Goal: Task Accomplishment & Management: Use online tool/utility

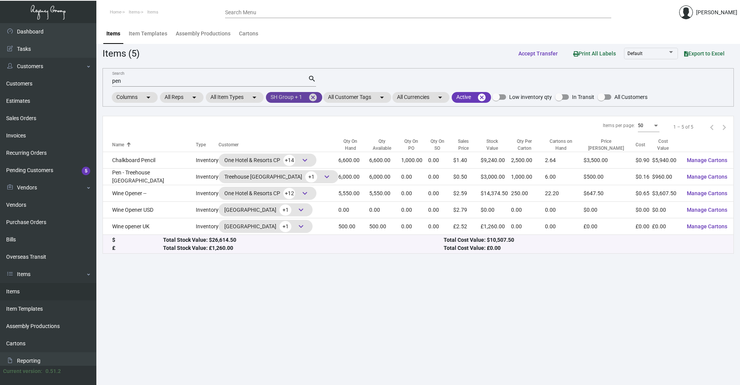
click at [314, 100] on mat-icon "cancel" at bounding box center [312, 97] width 9 height 9
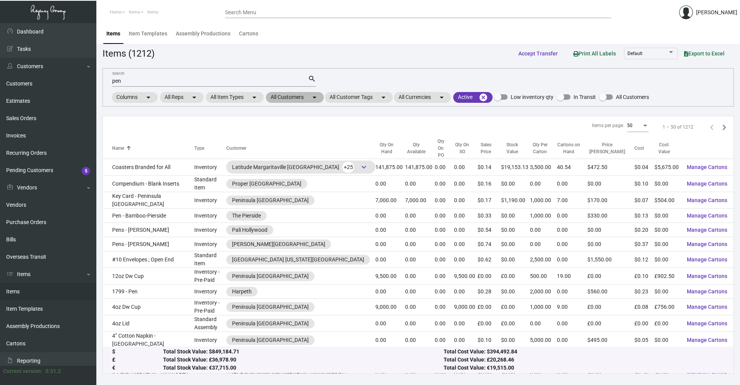
click at [314, 99] on mat-icon "arrow_drop_down" at bounding box center [314, 97] width 9 height 9
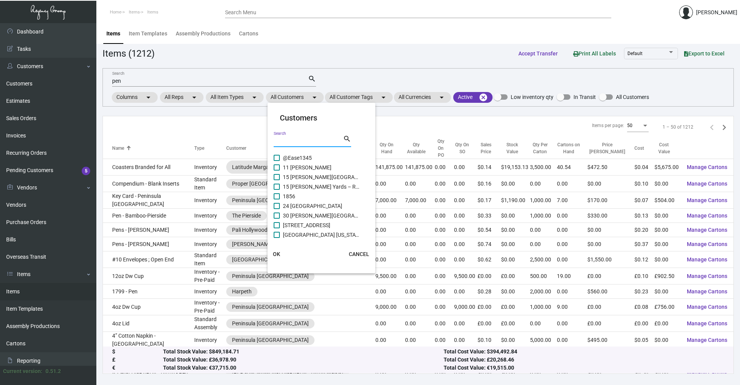
click at [302, 141] on input "Search" at bounding box center [308, 141] width 69 height 6
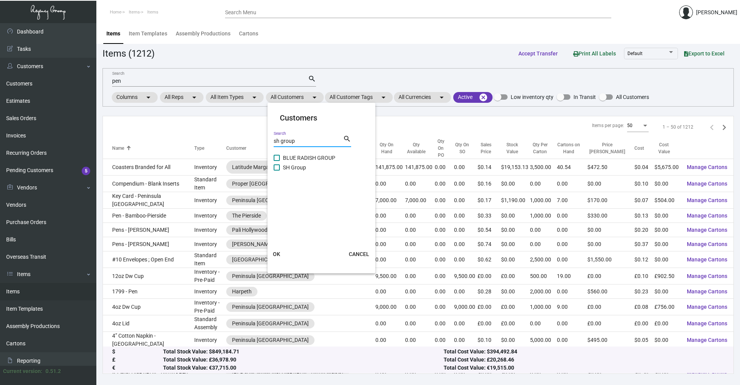
type input "sh group"
click at [277, 165] on span at bounding box center [277, 168] width 6 height 6
click at [277, 171] on input "SH Group" at bounding box center [276, 171] width 0 height 0
checkbox input "true"
click at [274, 252] on span "OK" at bounding box center [276, 254] width 7 height 6
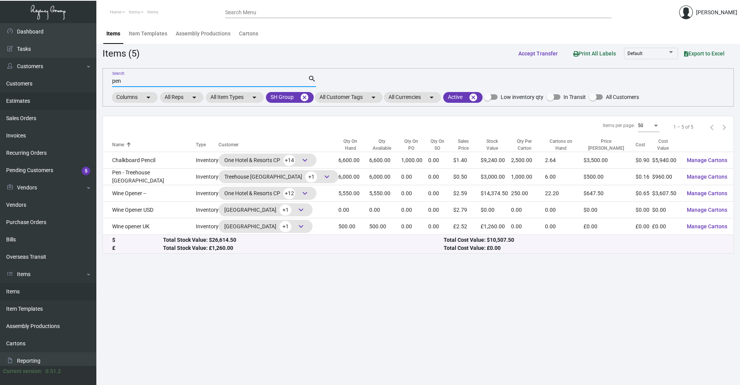
drag, startPoint x: 143, startPoint y: 80, endPoint x: 72, endPoint y: 93, distance: 72.1
click at [72, 93] on div "Dashboard Dashboard Tasks Customers Customers Estimates Sales Orders Invoices R…" at bounding box center [370, 204] width 740 height 362
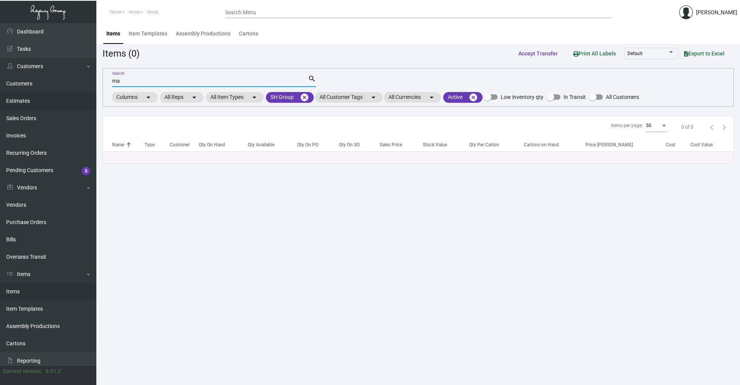
type input "m"
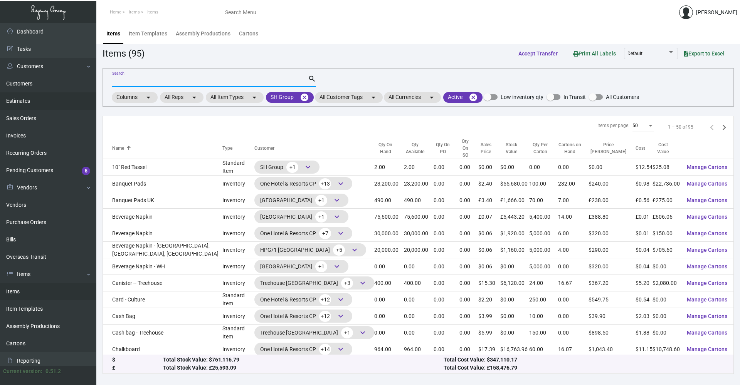
type input "w"
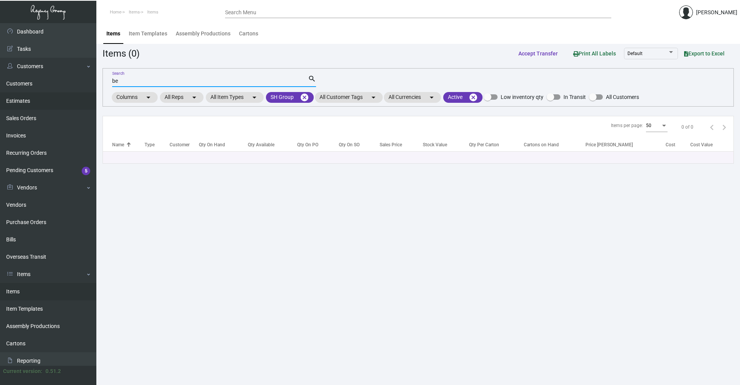
type input "b"
type input "w"
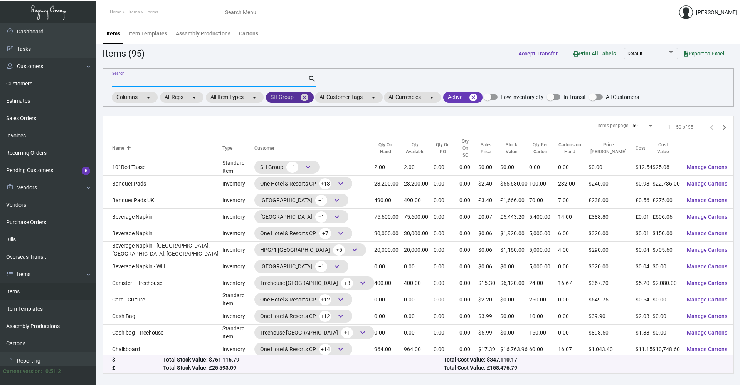
click at [282, 96] on mat-chip "SH Group cancel" at bounding box center [290, 97] width 48 height 11
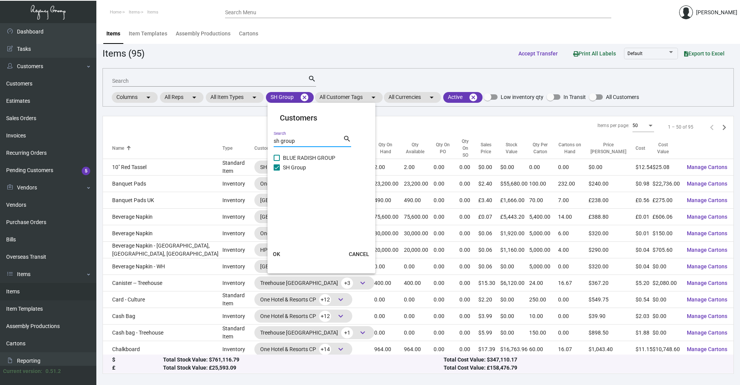
click at [302, 140] on input "sh group" at bounding box center [308, 141] width 69 height 6
drag, startPoint x: 295, startPoint y: 140, endPoint x: 235, endPoint y: 147, distance: 60.1
click at [235, 147] on div "Customers sh group one Search search OK CANCEL" at bounding box center [370, 192] width 740 height 385
click at [276, 140] on input "one" at bounding box center [308, 141] width 69 height 6
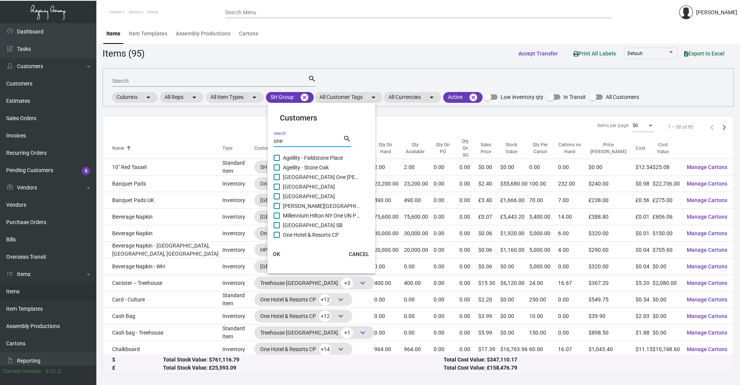
click at [302, 138] on input "one" at bounding box center [308, 141] width 69 height 6
type input "one hotel"
click at [275, 176] on span at bounding box center [277, 177] width 6 height 6
click at [276, 180] on input "[GEOGRAPHIC_DATA] SB" at bounding box center [276, 180] width 0 height 0
checkbox input "true"
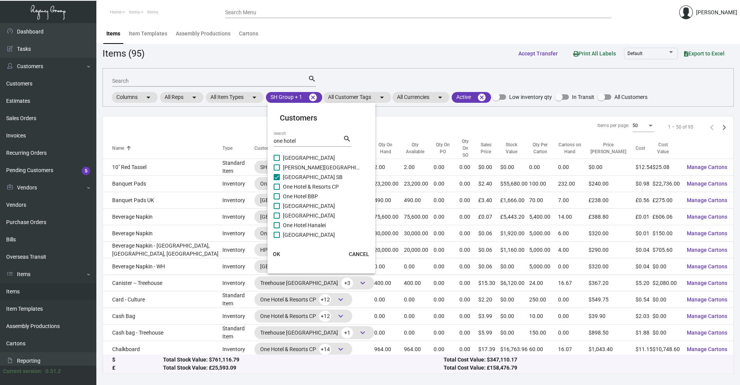
click at [276, 186] on span at bounding box center [277, 187] width 6 height 6
click at [276, 190] on input "One Hotel & Resorts CP" at bounding box center [276, 190] width 0 height 0
checkbox input "true"
click at [277, 195] on span at bounding box center [277, 196] width 6 height 6
click at [277, 200] on input "One Hotel BBP" at bounding box center [276, 200] width 0 height 0
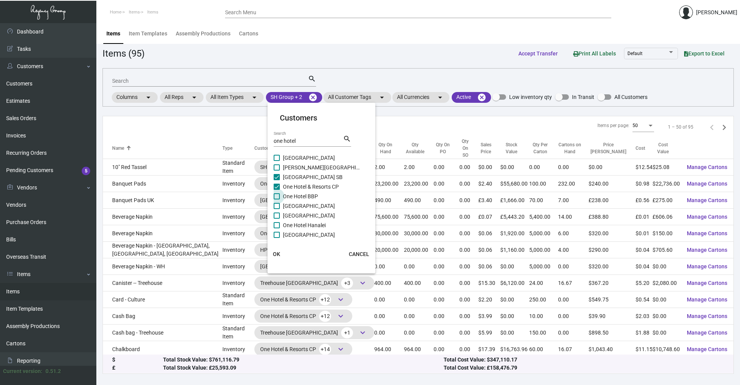
checkbox input "true"
click at [275, 204] on span at bounding box center [277, 206] width 6 height 6
click at [276, 209] on input "[GEOGRAPHIC_DATA]" at bounding box center [276, 209] width 0 height 0
checkbox input "true"
click at [275, 215] on span at bounding box center [277, 216] width 6 height 6
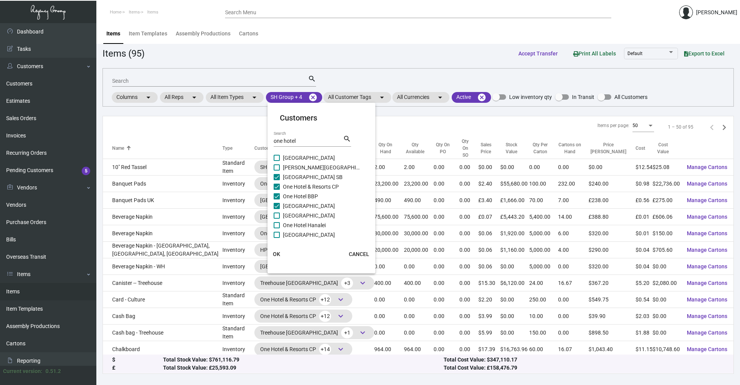
click at [276, 219] on input "[GEOGRAPHIC_DATA]" at bounding box center [276, 219] width 0 height 0
checkbox input "true"
click at [276, 225] on span at bounding box center [277, 225] width 6 height 6
click at [276, 229] on input "One Hotel Hanalei" at bounding box center [276, 229] width 0 height 0
checkbox input "true"
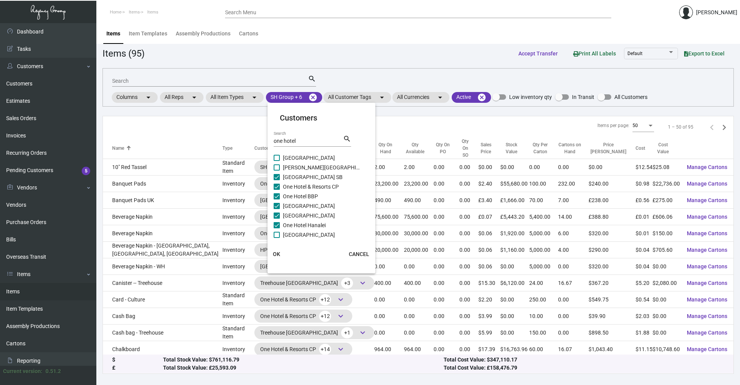
click at [276, 234] on span at bounding box center [277, 235] width 6 height 6
click at [276, 238] on input "[GEOGRAPHIC_DATA]" at bounding box center [276, 238] width 0 height 0
checkbox input "true"
click at [276, 163] on span at bounding box center [277, 163] width 6 height 6
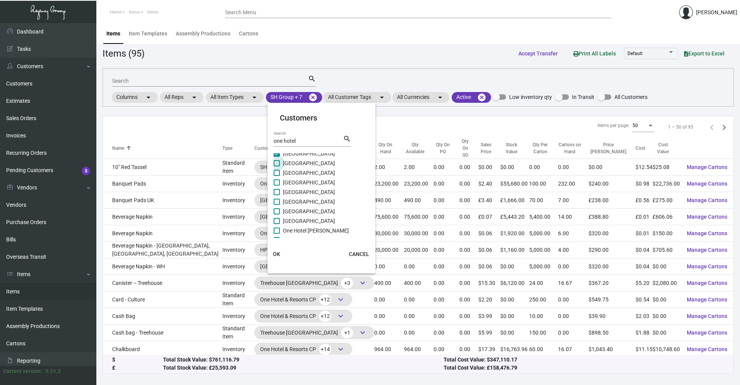
click at [276, 166] on input "[GEOGRAPHIC_DATA]" at bounding box center [276, 166] width 0 height 0
checkbox input "true"
click at [274, 175] on span at bounding box center [277, 173] width 6 height 6
click at [276, 176] on input "[GEOGRAPHIC_DATA]" at bounding box center [276, 176] width 0 height 0
checkbox input "true"
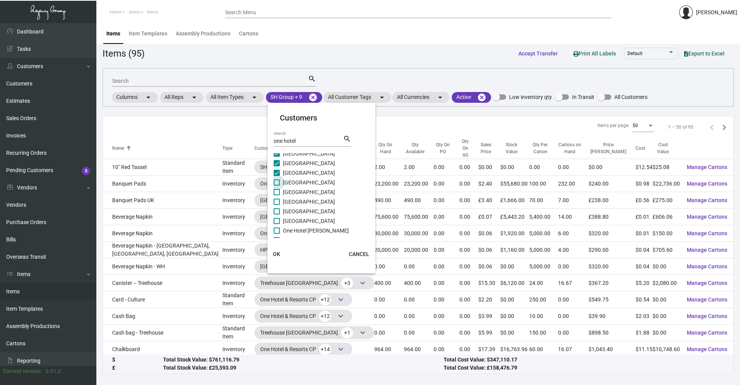
click at [278, 183] on span at bounding box center [277, 183] width 6 height 6
click at [277, 186] on input "[GEOGRAPHIC_DATA]" at bounding box center [276, 186] width 0 height 0
checkbox input "true"
click at [278, 190] on span at bounding box center [277, 192] width 6 height 6
click at [277, 195] on input "[GEOGRAPHIC_DATA]" at bounding box center [276, 195] width 0 height 0
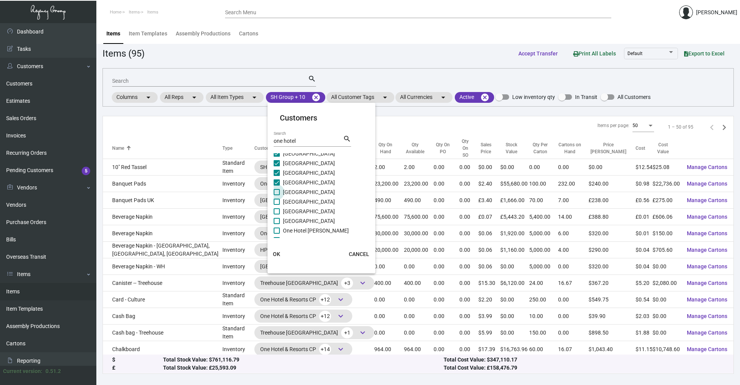
checkbox input "true"
click at [276, 205] on label "[GEOGRAPHIC_DATA]" at bounding box center [317, 201] width 86 height 9
click at [276, 205] on input "[GEOGRAPHIC_DATA]" at bounding box center [276, 205] width 0 height 0
checkbox input "true"
click at [276, 211] on span at bounding box center [277, 212] width 6 height 6
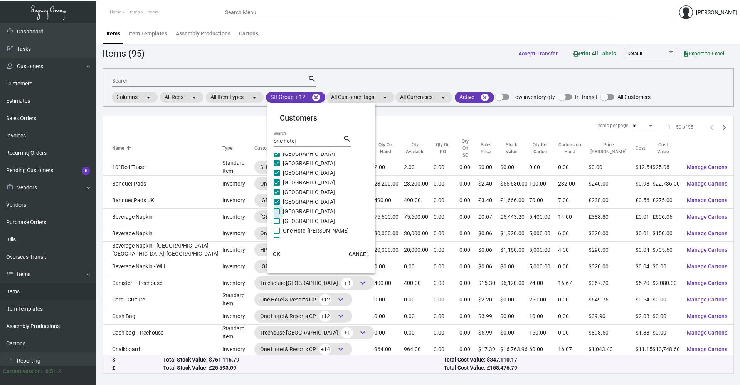
click at [276, 215] on input "[GEOGRAPHIC_DATA]" at bounding box center [276, 215] width 0 height 0
checkbox input "true"
click at [276, 224] on label "[GEOGRAPHIC_DATA]" at bounding box center [317, 221] width 86 height 9
click at [276, 224] on input "[GEOGRAPHIC_DATA]" at bounding box center [276, 224] width 0 height 0
checkbox input "true"
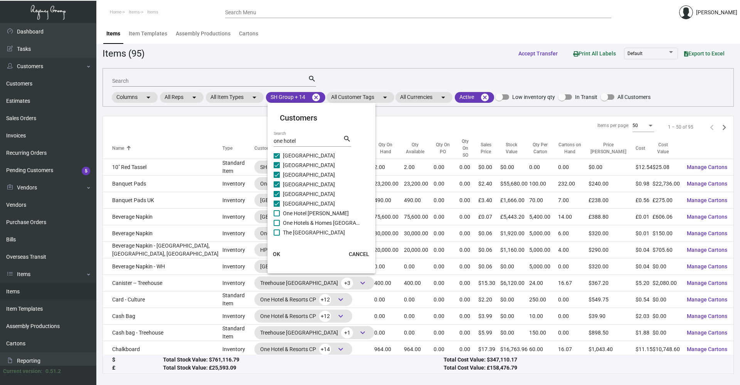
scroll to position [108, 0]
click at [278, 206] on span at bounding box center [277, 204] width 6 height 6
click at [277, 207] on input "One Hotel [PERSON_NAME]" at bounding box center [276, 207] width 0 height 0
checkbox input "true"
click at [276, 214] on span at bounding box center [277, 214] width 6 height 6
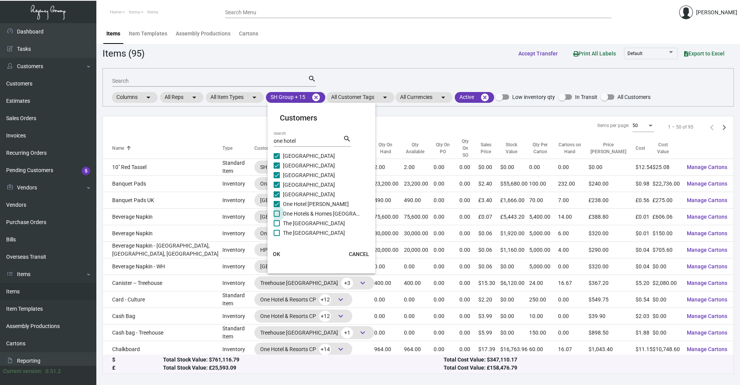
click at [276, 217] on input "One Hotels & Homes [GEOGRAPHIC_DATA]" at bounding box center [276, 217] width 0 height 0
checkbox input "true"
click at [278, 254] on span "OK" at bounding box center [276, 254] width 7 height 6
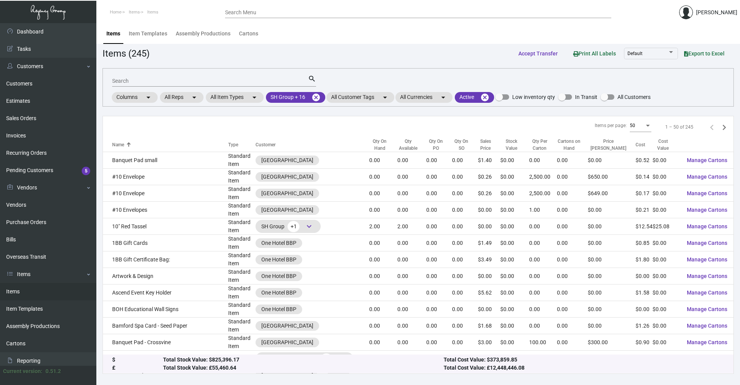
click at [161, 79] on input "Search" at bounding box center [210, 81] width 196 height 6
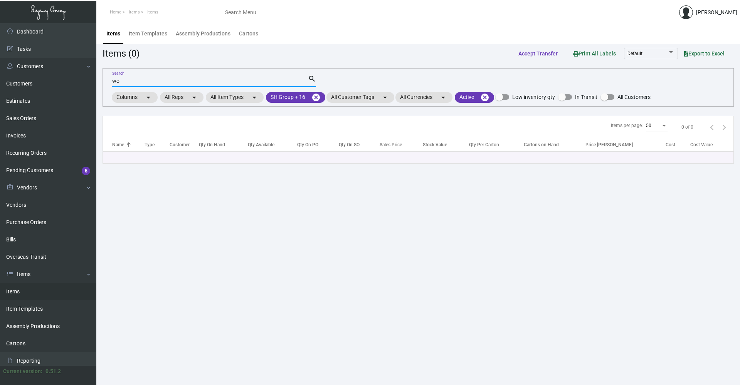
type input "w"
type input "sign"
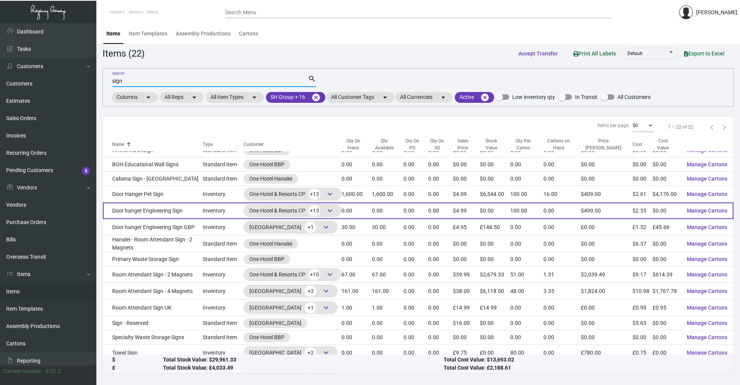
scroll to position [0, 0]
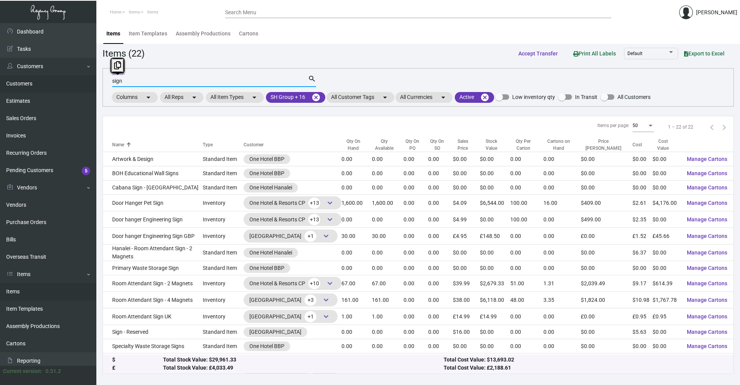
drag, startPoint x: 124, startPoint y: 80, endPoint x: 45, endPoint y: 89, distance: 79.9
click at [45, 89] on div "Dashboard Dashboard Tasks Customers Customers Estimates Sales Orders Invoices R…" at bounding box center [370, 204] width 740 height 362
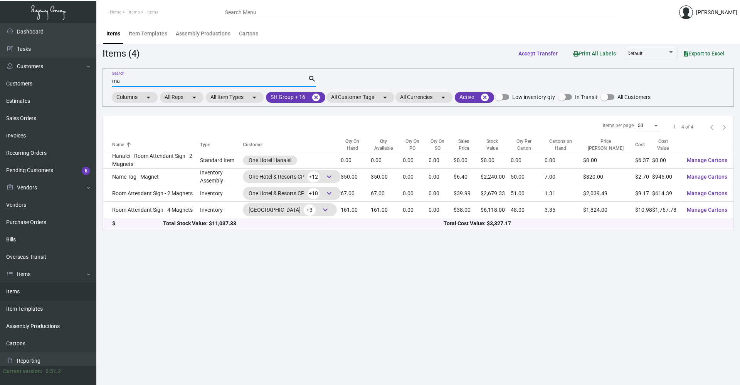
type input "m"
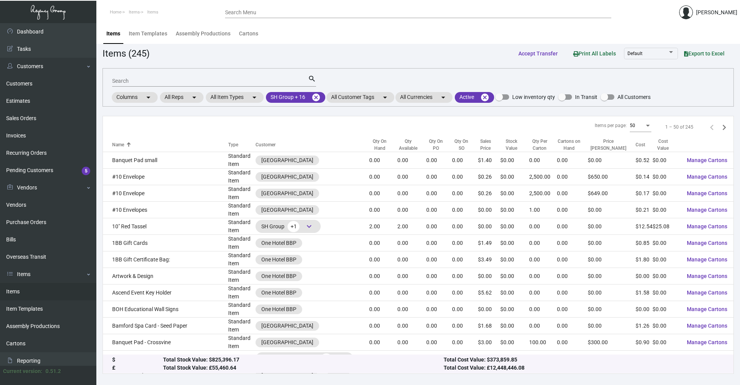
click at [137, 78] on input "Search" at bounding box center [210, 81] width 196 height 6
paste input "Maintenace"
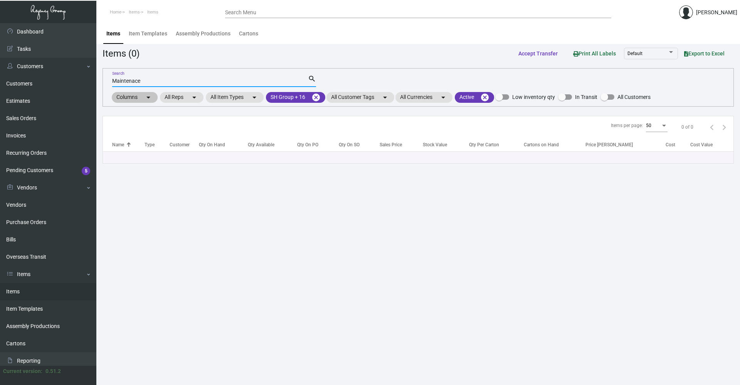
type input "Maintenace"
drag, startPoint x: 149, startPoint y: 81, endPoint x: 107, endPoint y: 82, distance: 41.6
click at [107, 82] on div "Maintenace Search search Columns arrow_drop_down All Reps arrow_drop_down All I…" at bounding box center [418, 87] width 631 height 39
